Goal: Task Accomplishment & Management: Use online tool/utility

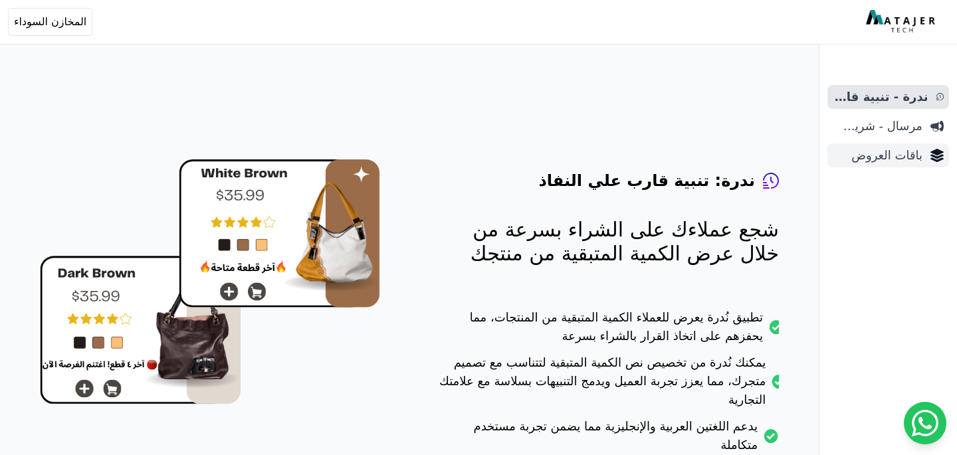
click at [913, 158] on span "باقات العروض" at bounding box center [877, 155] width 90 height 19
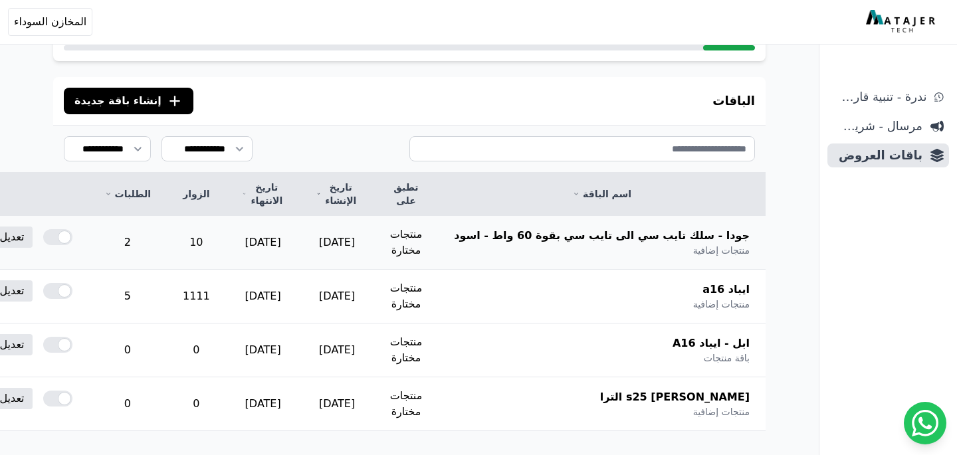
scroll to position [86, 0]
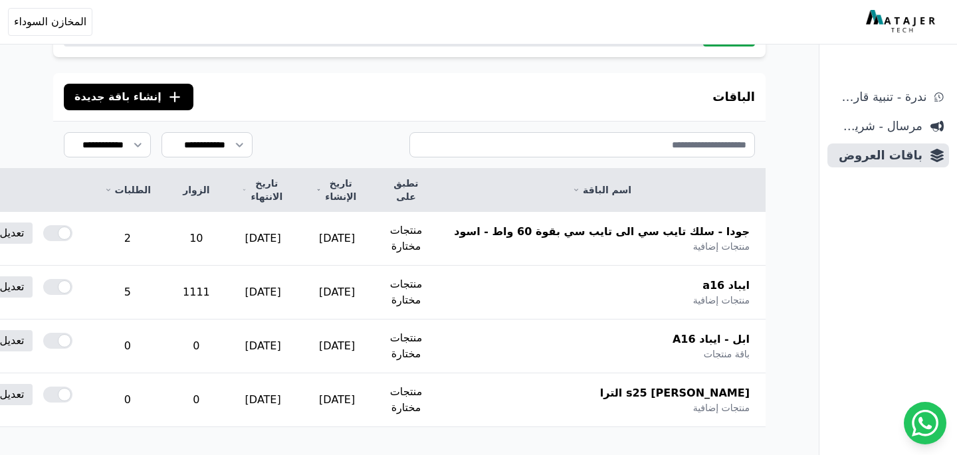
click at [120, 101] on span "إنشاء باقة جديدة" at bounding box center [117, 97] width 87 height 16
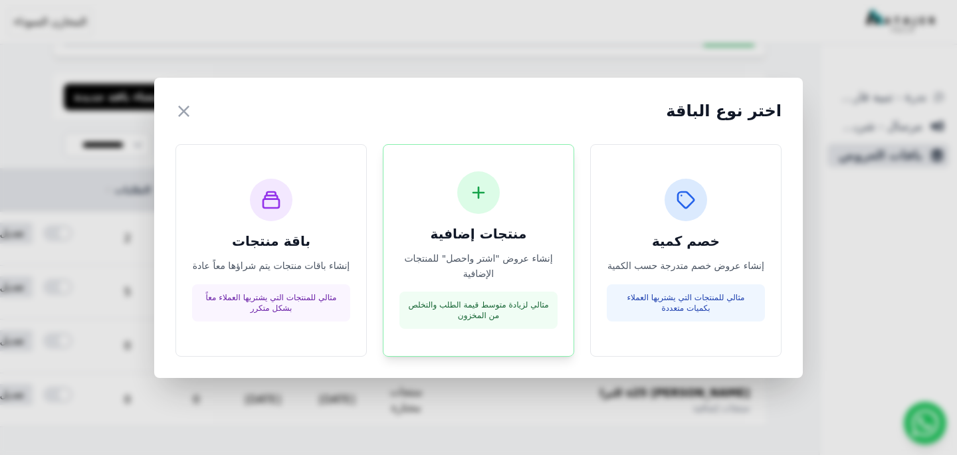
click at [497, 210] on div "منتجات إضافية إنشاء عروض "اشتر واحصل" للمنتجات الإضافية مثالي لزيادة متوسط قيمة…" at bounding box center [478, 250] width 158 height 158
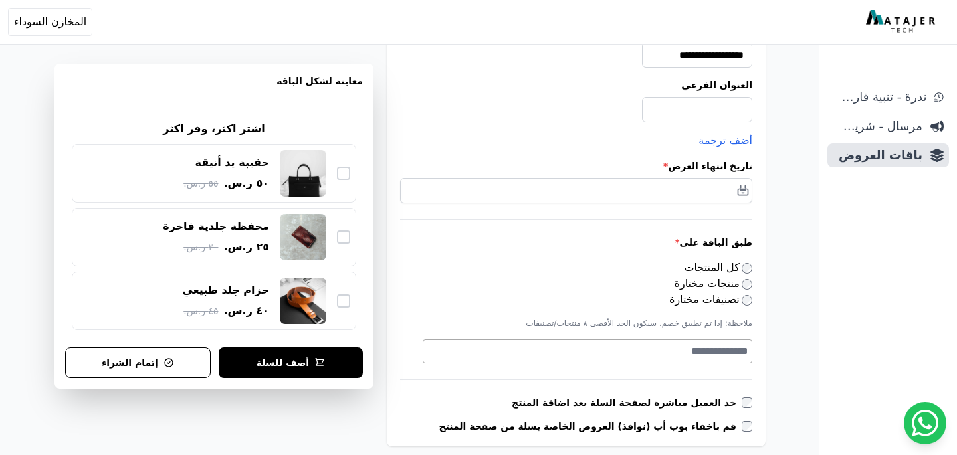
scroll to position [232, 0]
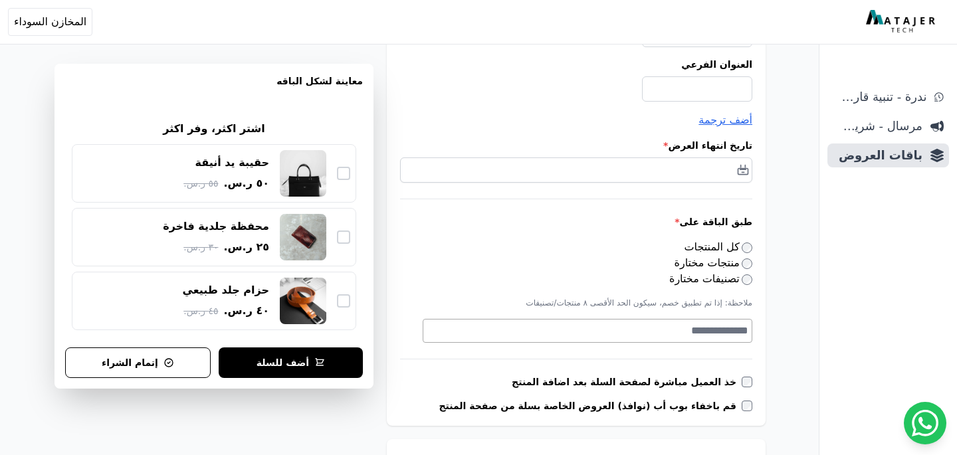
click at [650, 328] on textarea "Search" at bounding box center [585, 331] width 325 height 16
type textarea "****"
